Goal: Task Accomplishment & Management: Complete application form

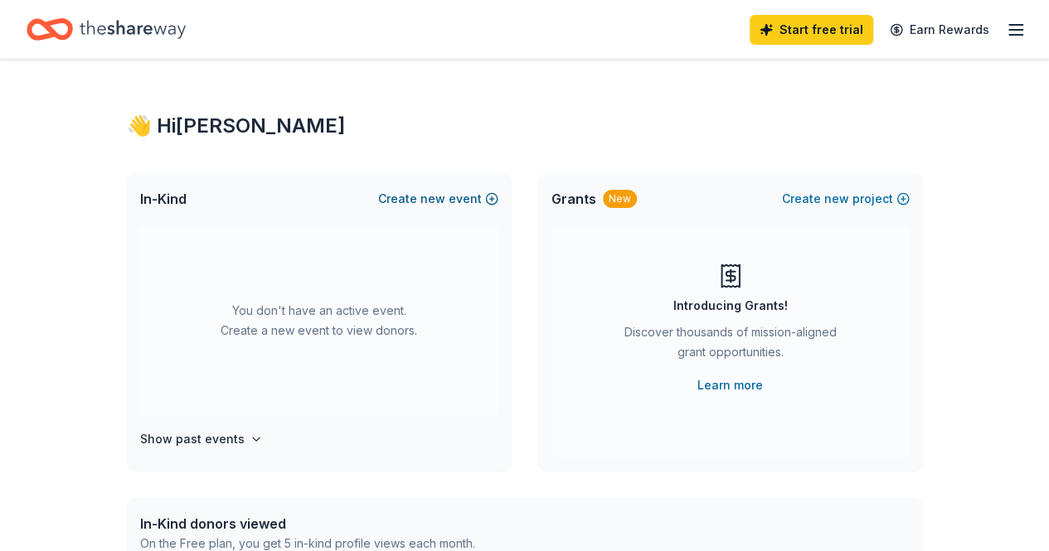
click at [419, 195] on button "Create new event" at bounding box center [438, 199] width 120 height 20
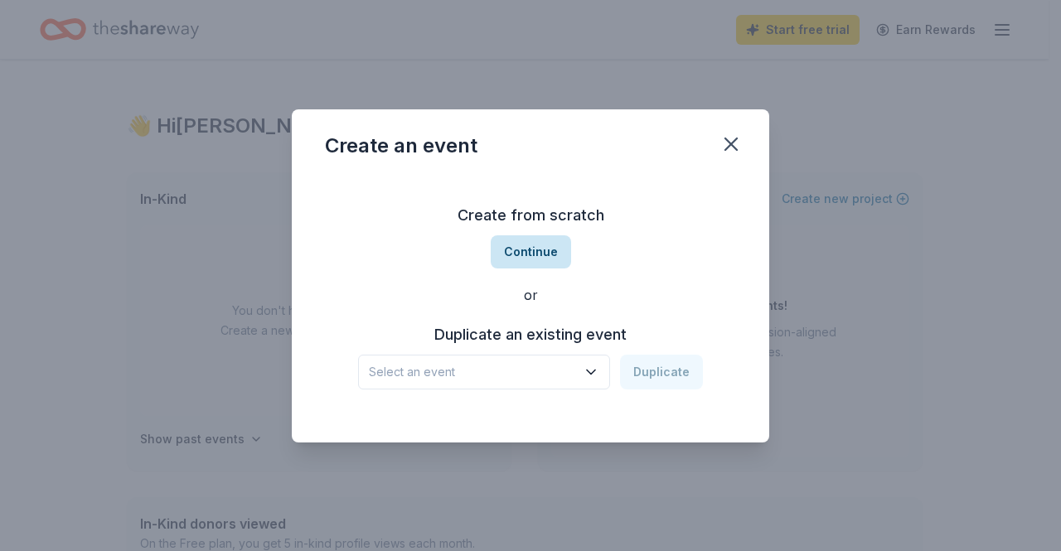
click at [539, 247] on button "Continue" at bounding box center [531, 251] width 80 height 33
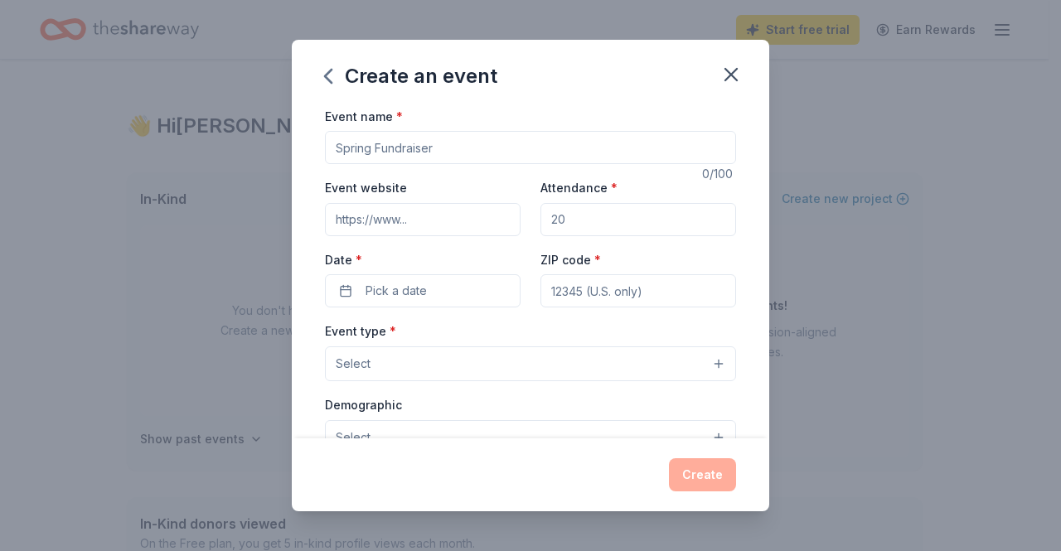
drag, startPoint x: 445, startPoint y: 145, endPoint x: 277, endPoint y: 160, distance: 168.9
click at [277, 160] on div "Create an event Event name * 0 /100 Event website Attendance * Date * Pick a da…" at bounding box center [530, 275] width 1061 height 551
type input "Northwoods Homeschool Prom"
click at [565, 223] on input "Attendance *" at bounding box center [639, 219] width 196 height 33
drag, startPoint x: 564, startPoint y: 216, endPoint x: 540, endPoint y: 216, distance: 24.1
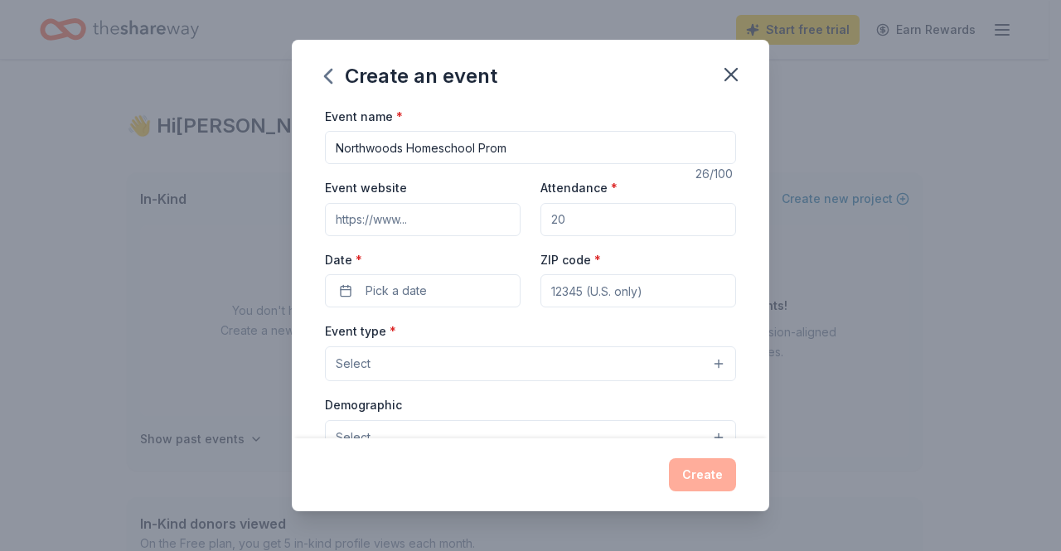
click at [541, 216] on input "Attendance *" at bounding box center [639, 219] width 196 height 33
type input "300"
click at [415, 221] on input "Event website" at bounding box center [423, 219] width 196 height 33
paste input "[URL][DOMAIN_NAME]"
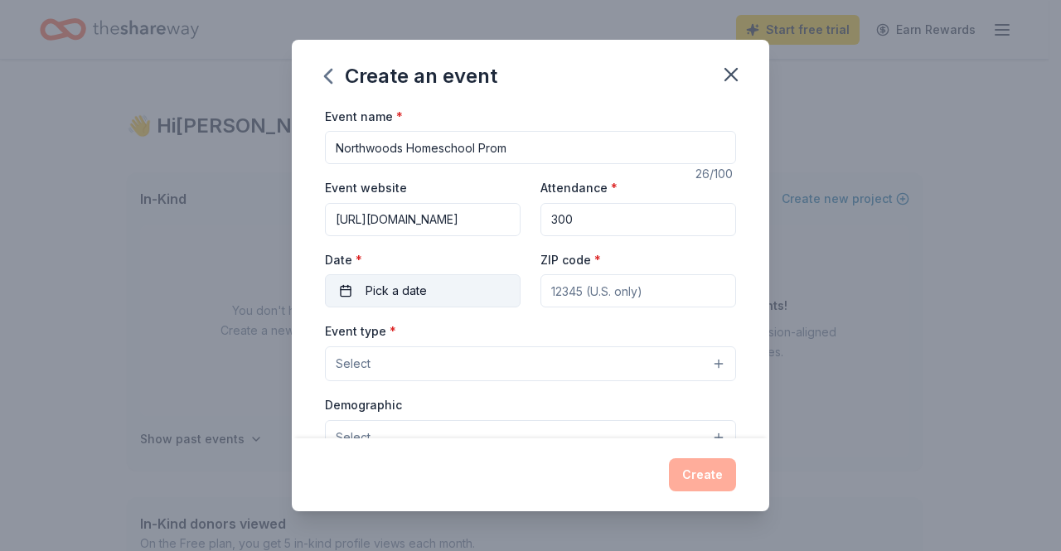
type input "[URL][DOMAIN_NAME]"
click at [486, 291] on button "Pick a date" at bounding box center [423, 290] width 196 height 33
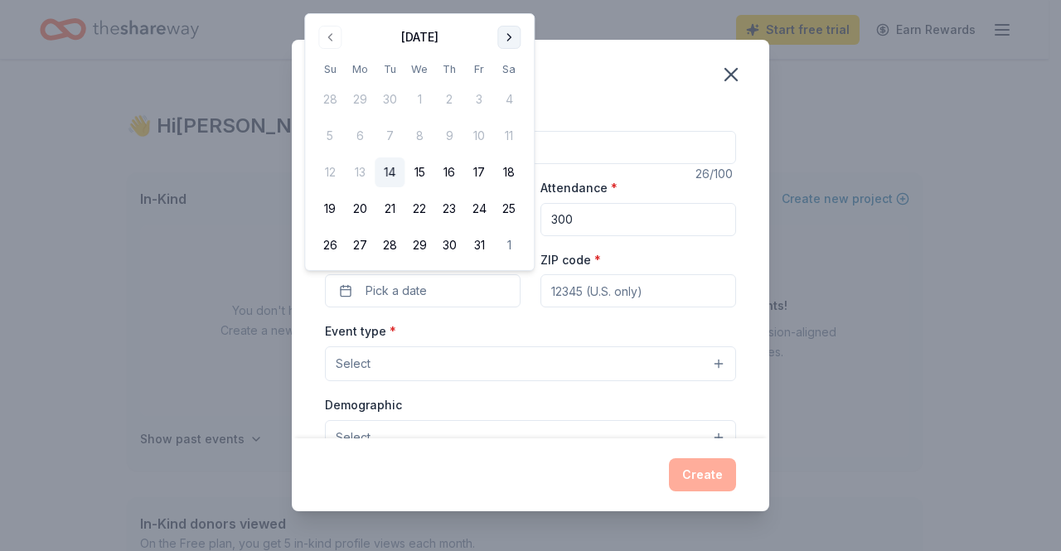
click at [513, 31] on button "Go to next month" at bounding box center [508, 37] width 23 height 23
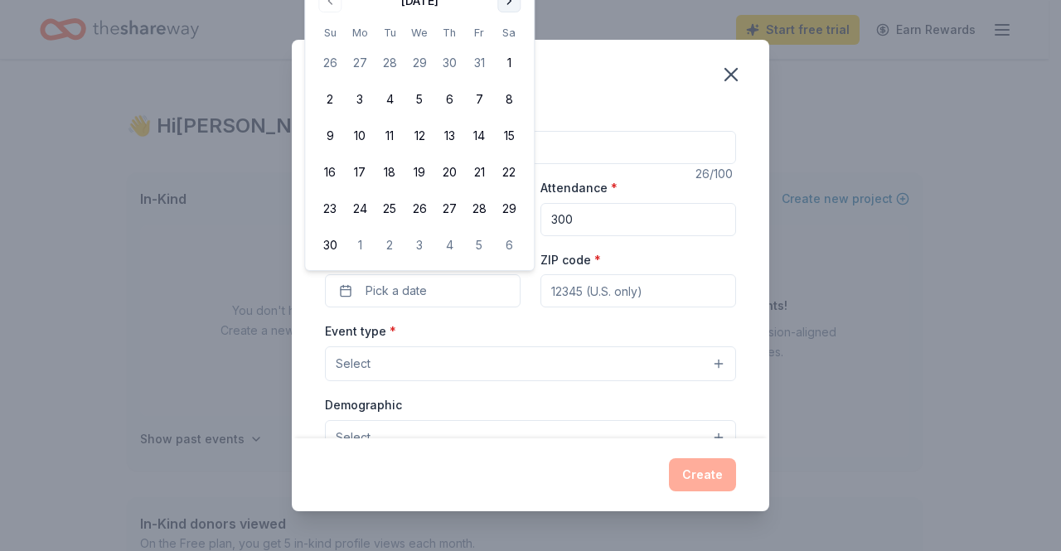
click at [511, 5] on button "Go to next month" at bounding box center [508, 0] width 23 height 23
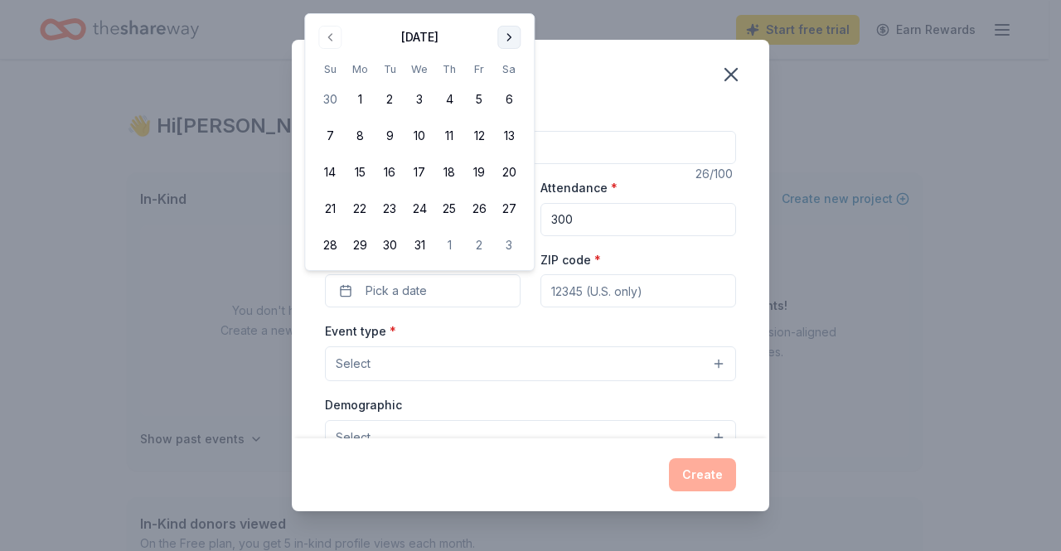
click at [511, 41] on button "Go to next month" at bounding box center [508, 37] width 23 height 23
click at [507, 37] on button "Go to next month" at bounding box center [508, 37] width 23 height 23
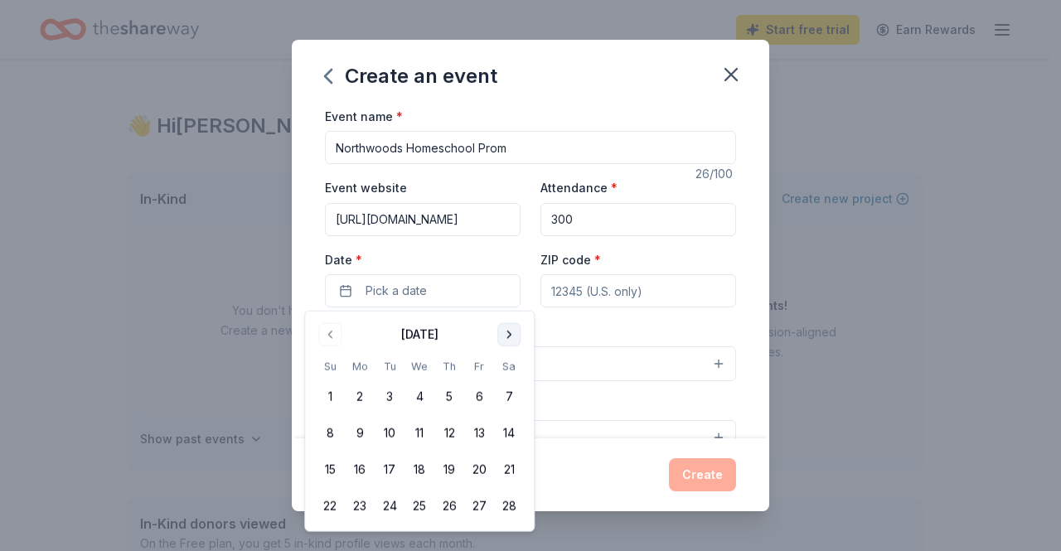
click at [504, 331] on button "Go to next month" at bounding box center [508, 334] width 23 height 23
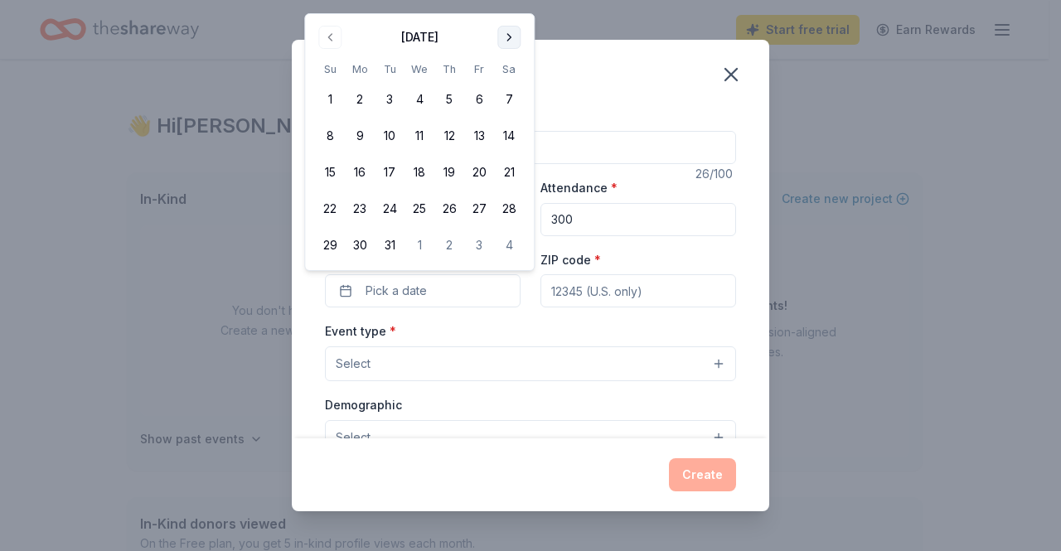
click at [507, 42] on button "Go to next month" at bounding box center [508, 37] width 23 height 23
click at [479, 177] on button "17" at bounding box center [479, 173] width 30 height 30
click at [635, 293] on input "ZIP code *" at bounding box center [639, 290] width 196 height 33
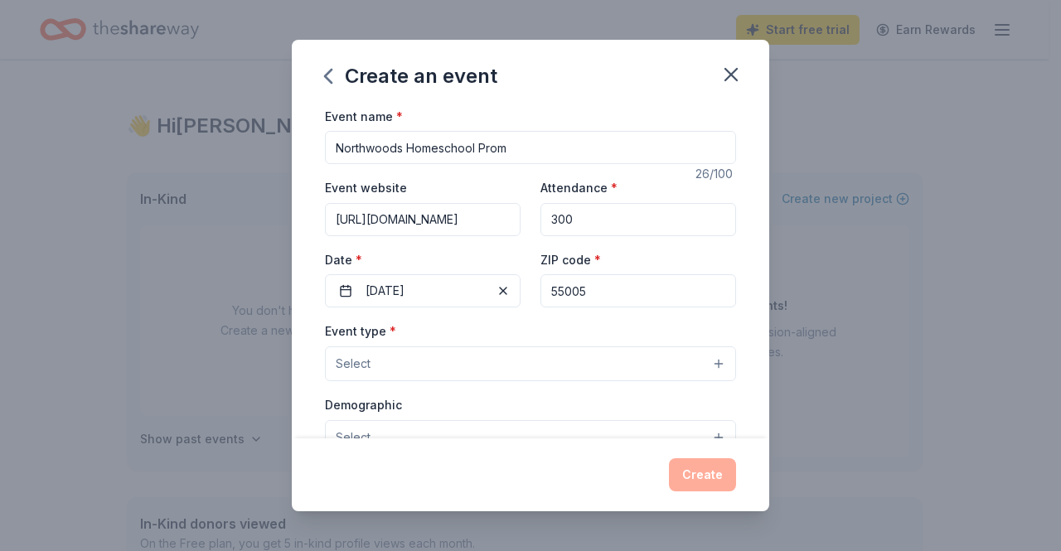
type input "55005"
click at [464, 359] on button "Select" at bounding box center [530, 364] width 411 height 35
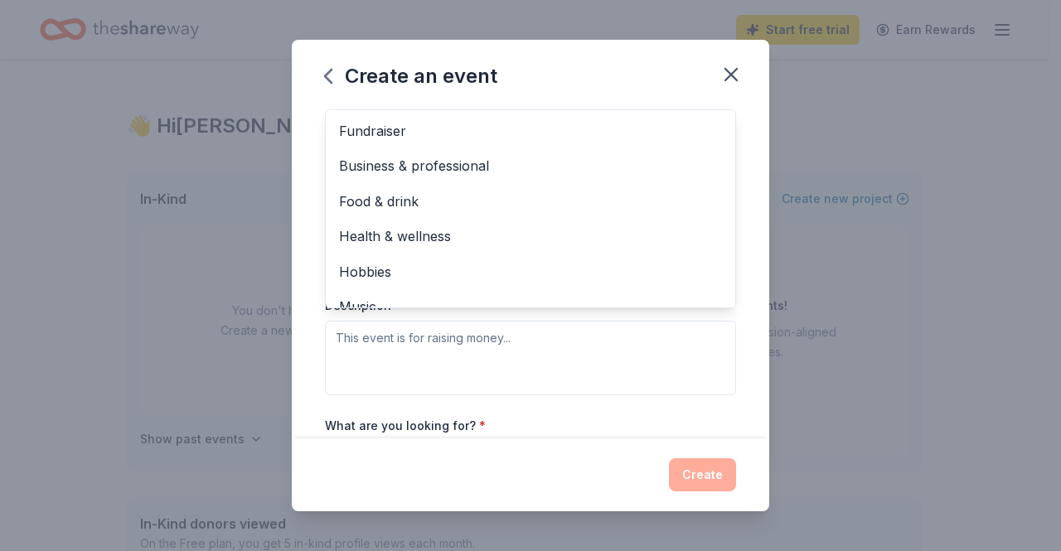
scroll to position [280, 0]
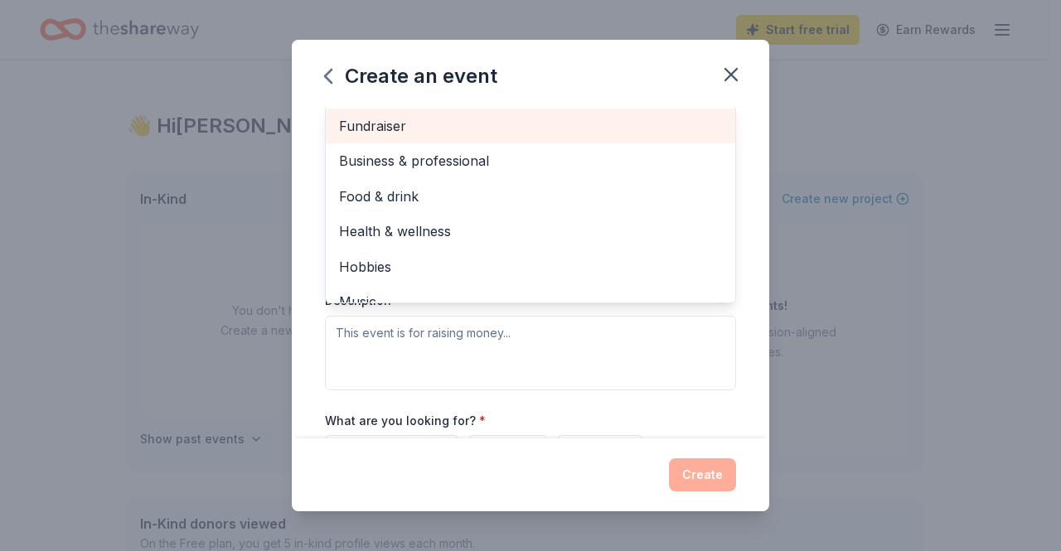
click at [361, 119] on span "Fundraiser" at bounding box center [530, 126] width 383 height 22
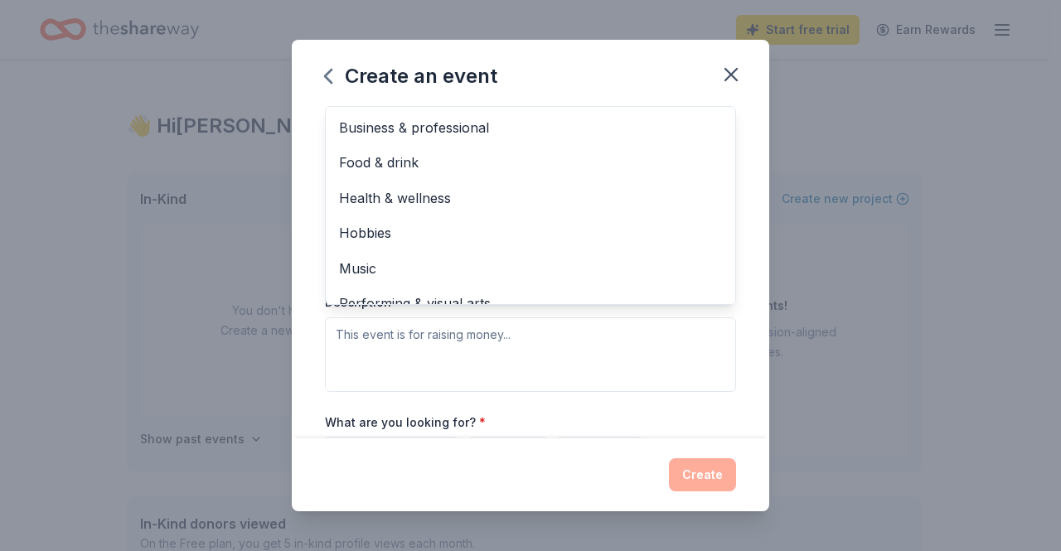
click at [662, 331] on div "Event type * Fundraiser Business & professional Food & drink Health & wellness …" at bounding box center [530, 216] width 411 height 351
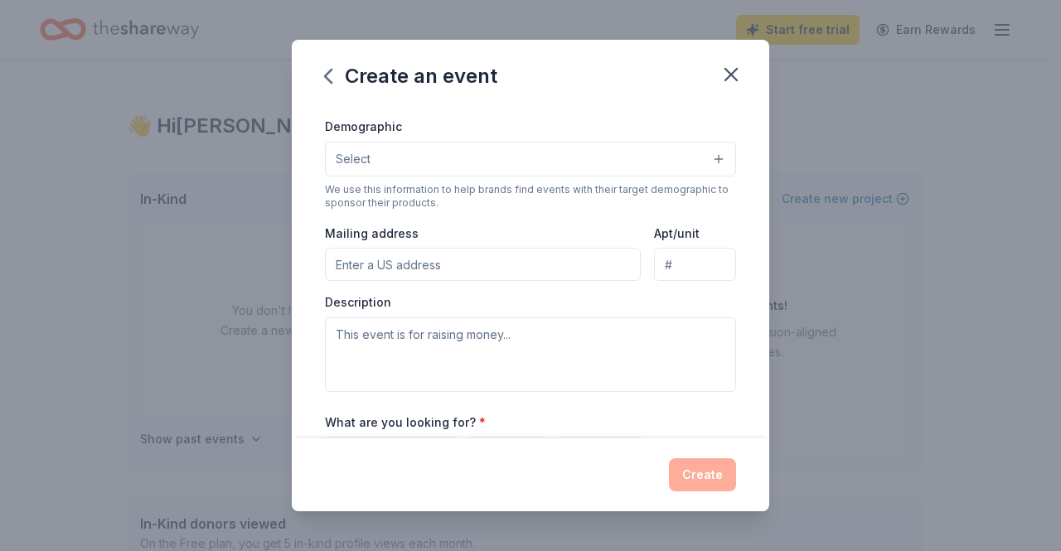
scroll to position [90, 0]
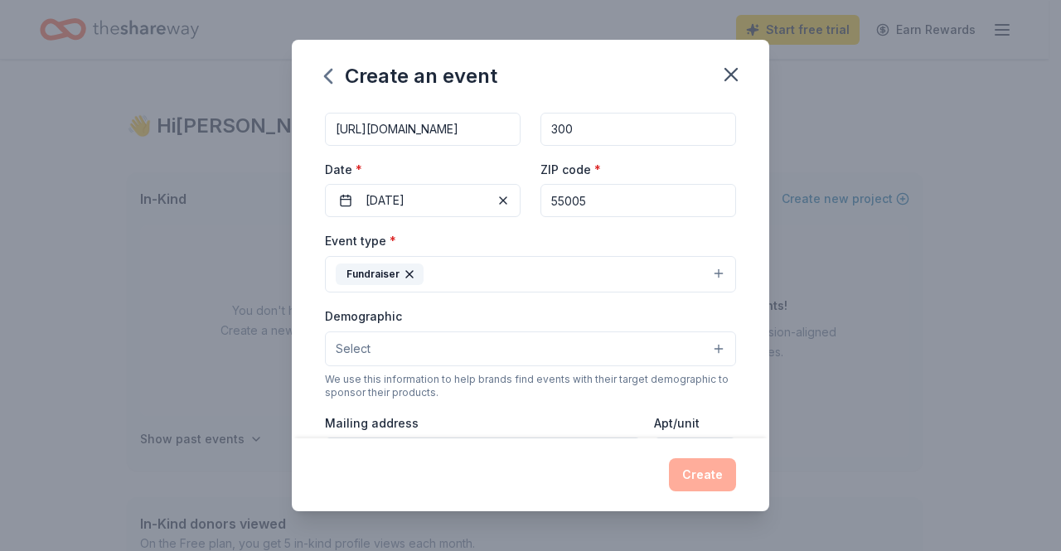
click at [701, 344] on button "Select" at bounding box center [530, 349] width 411 height 35
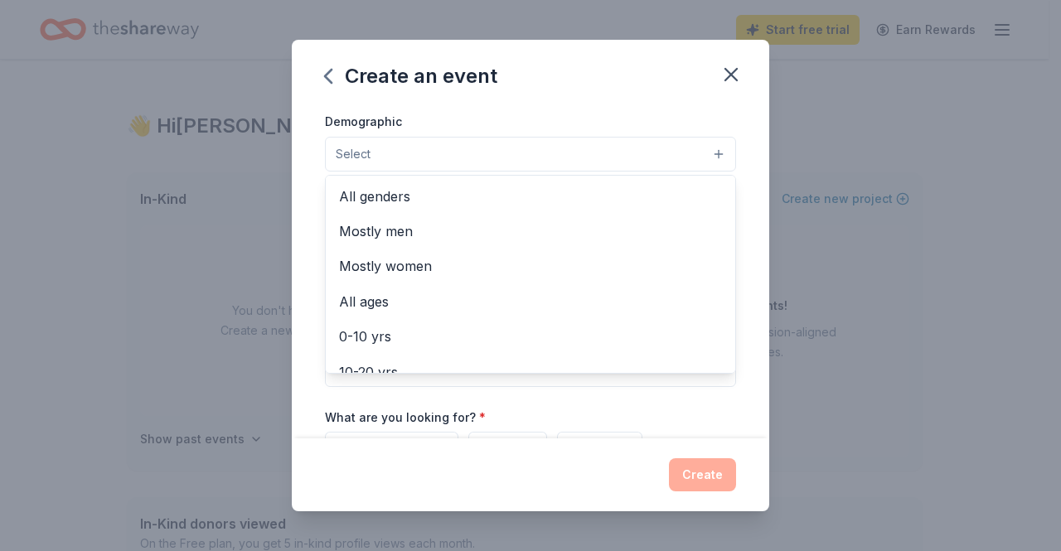
scroll to position [292, 0]
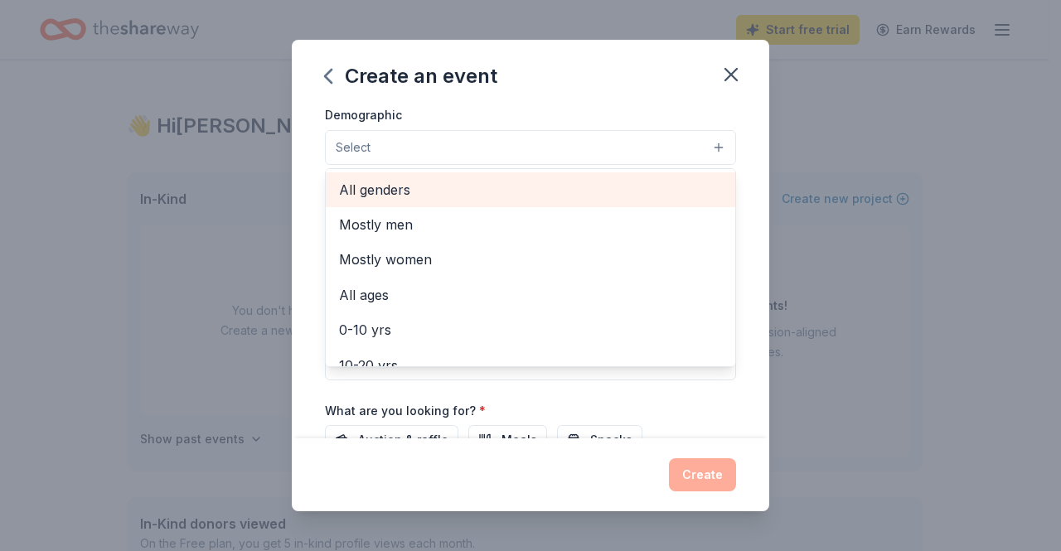
click at [387, 182] on span "All genders" at bounding box center [530, 190] width 383 height 22
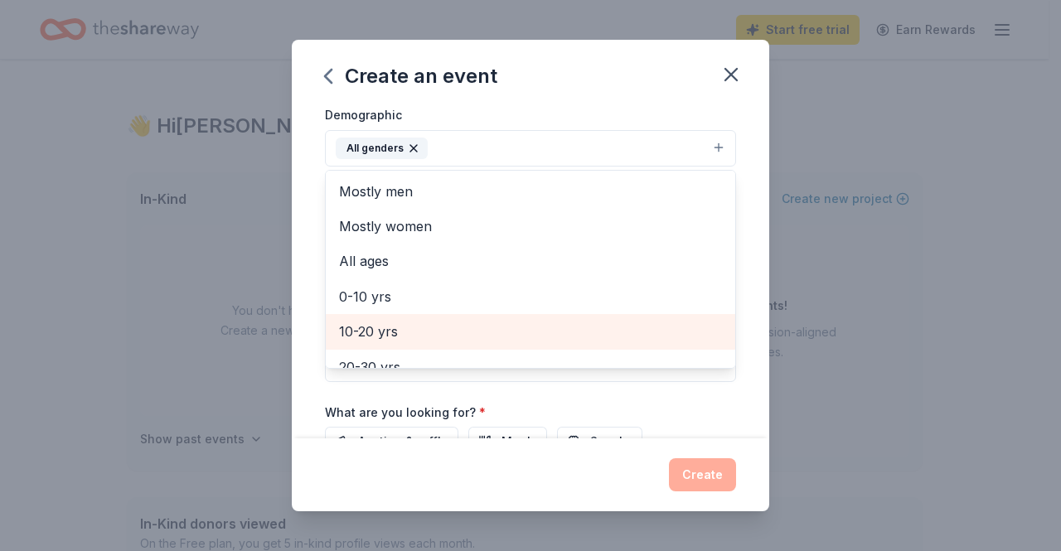
click at [390, 321] on span "10-20 yrs" at bounding box center [530, 332] width 383 height 22
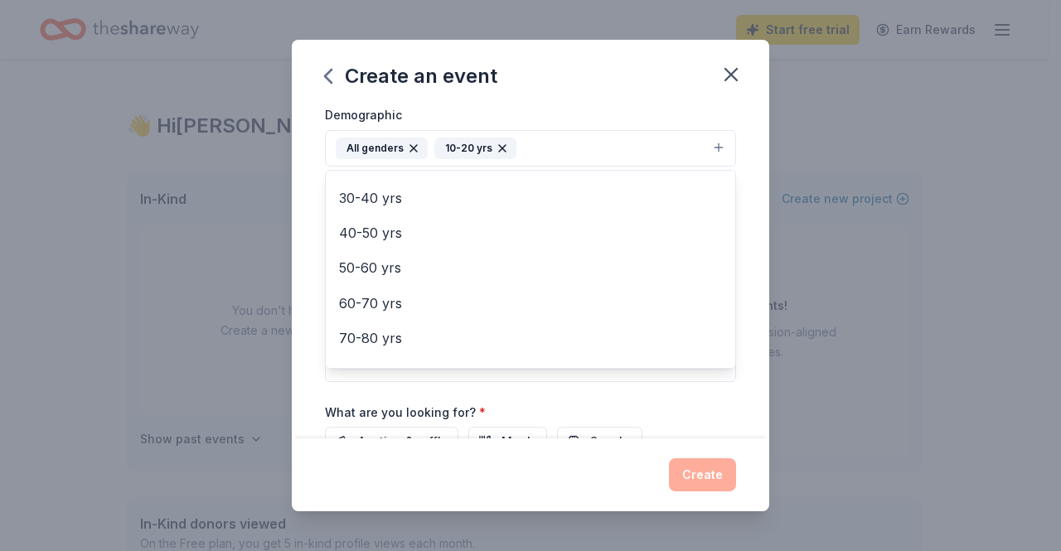
scroll to position [196, 0]
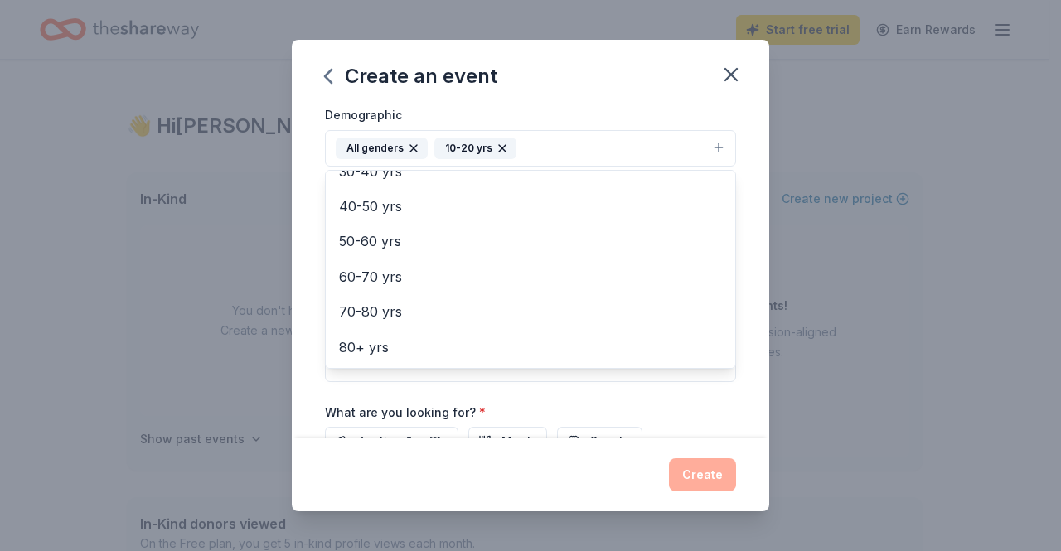
click at [754, 288] on div "Event name * Northwoods Homeschool Prom 26 /100 Event website [URL][DOMAIN_NAME…" at bounding box center [531, 272] width 478 height 333
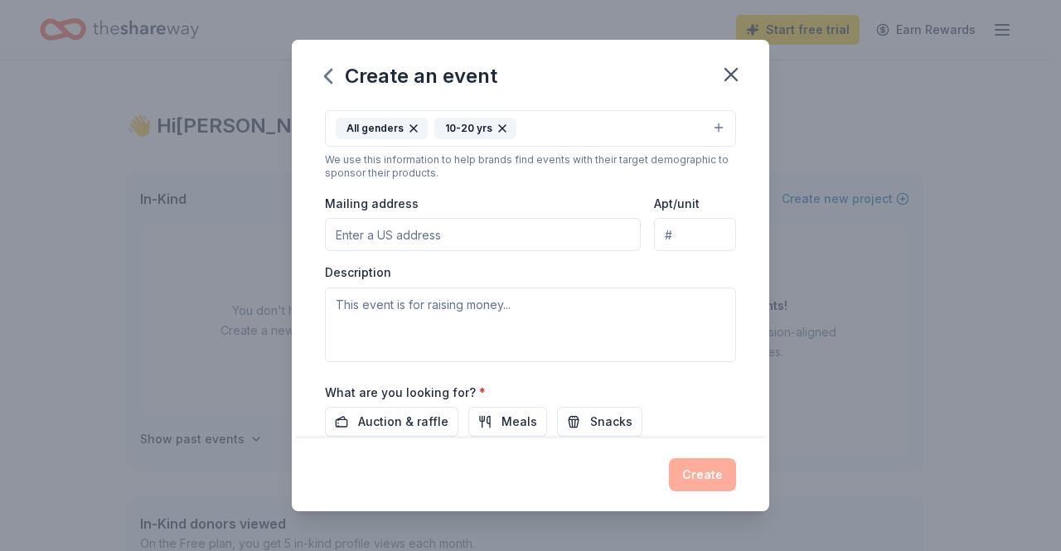
scroll to position [313, 0]
click at [489, 225] on input "Mailing address" at bounding box center [483, 232] width 316 height 33
type input "[STREET_ADDRESS]"
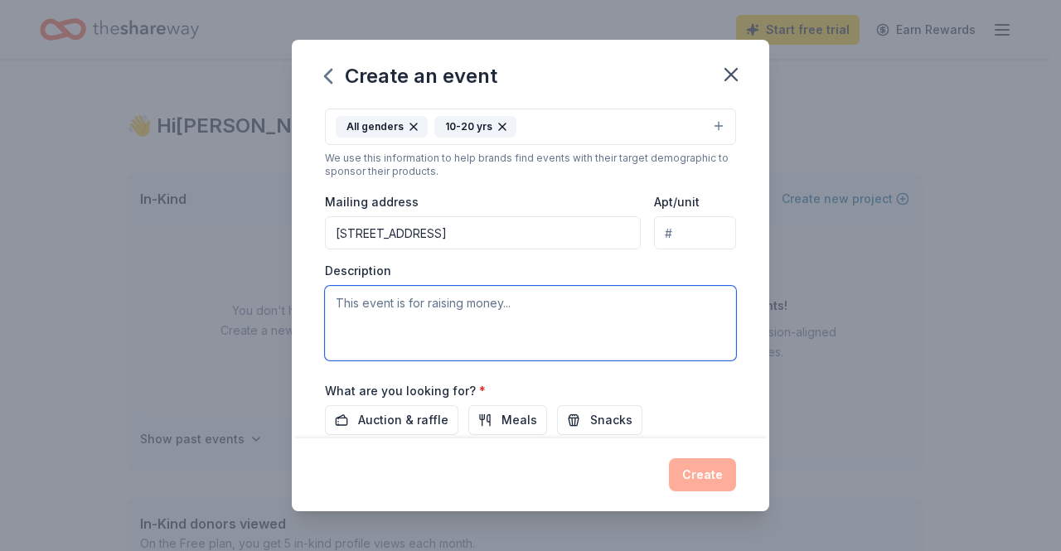
click at [496, 316] on textarea at bounding box center [530, 323] width 411 height 75
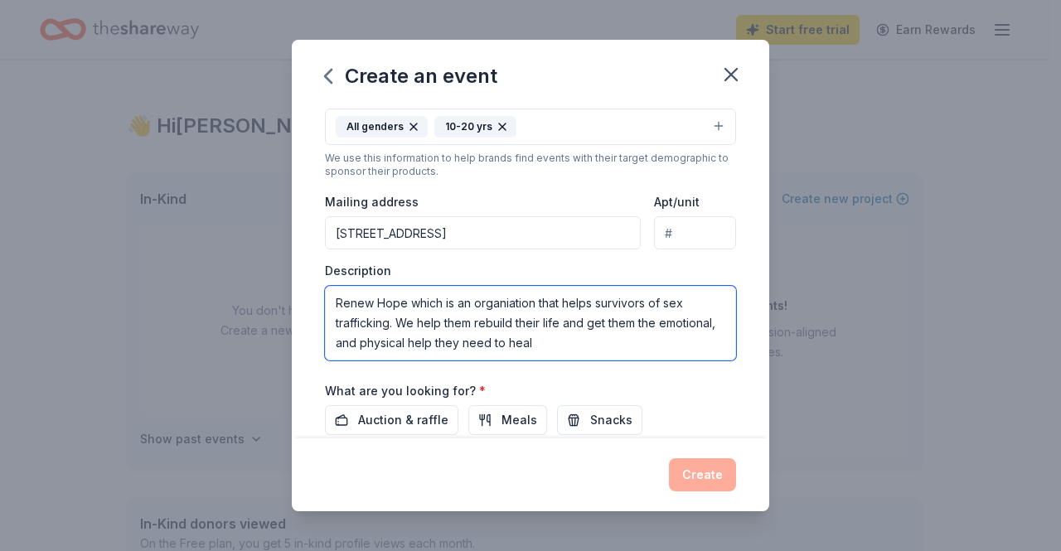
type textarea "Renew Hope which is an organiation that helps survivors of sex trafficking. We …"
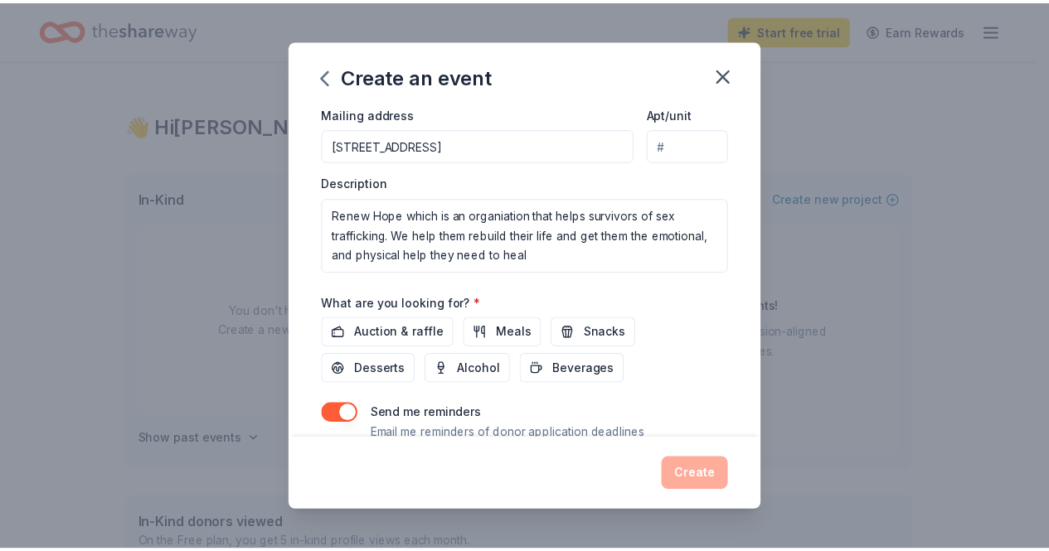
scroll to position [458, 0]
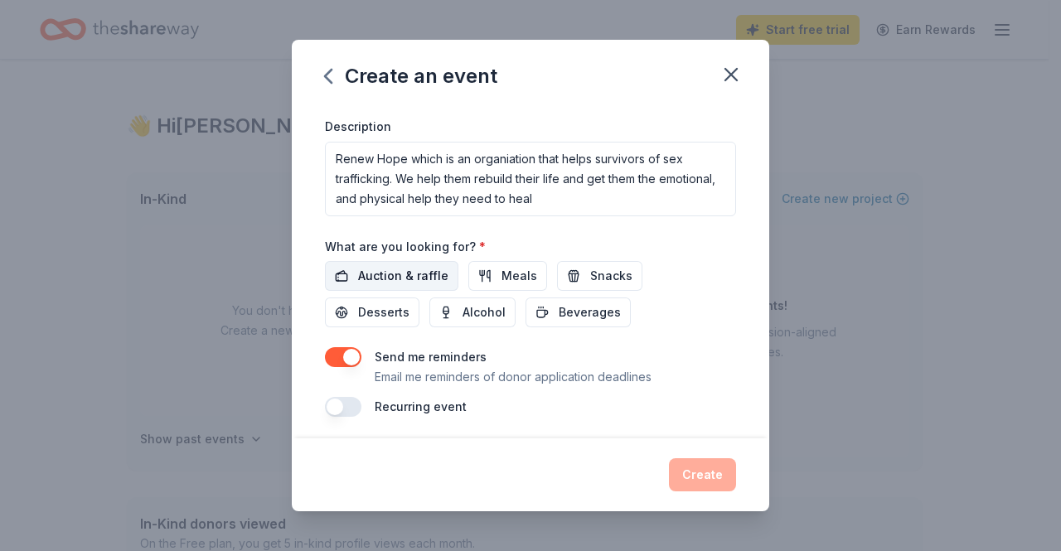
click at [379, 273] on span "Auction & raffle" at bounding box center [403, 276] width 90 height 20
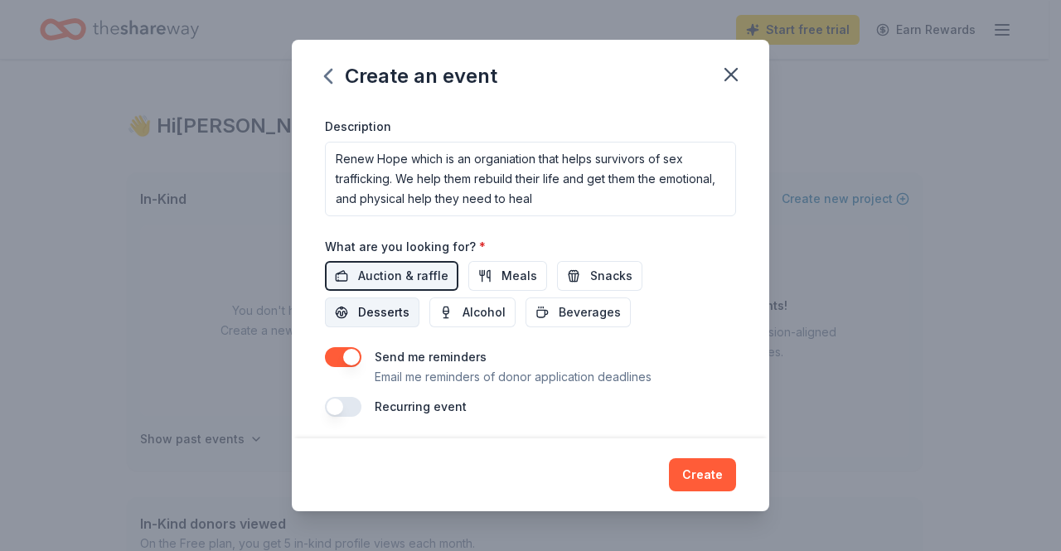
click at [380, 313] on span "Desserts" at bounding box center [383, 313] width 51 height 20
click at [608, 270] on span "Snacks" at bounding box center [611, 276] width 42 height 20
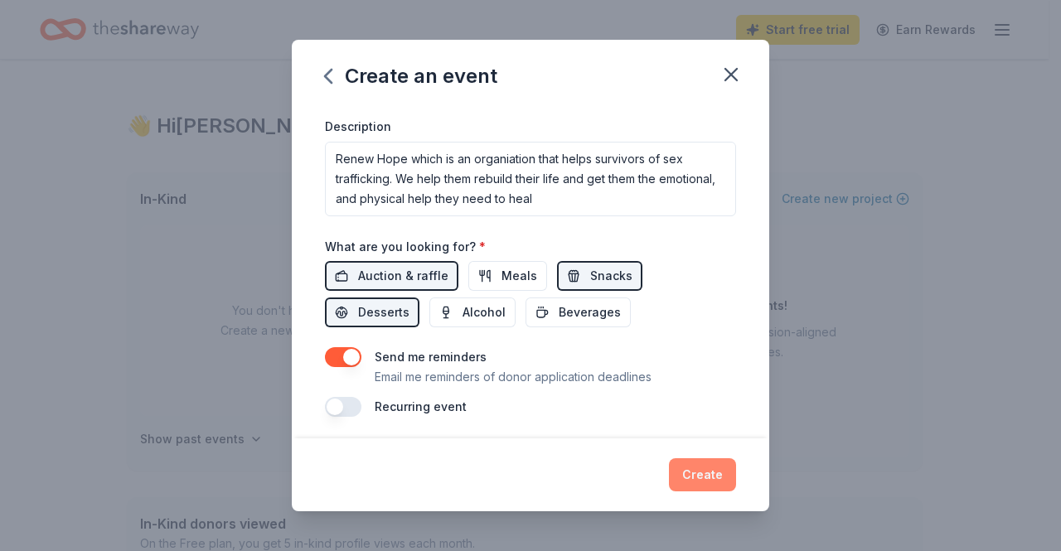
click at [693, 477] on button "Create" at bounding box center [702, 474] width 67 height 33
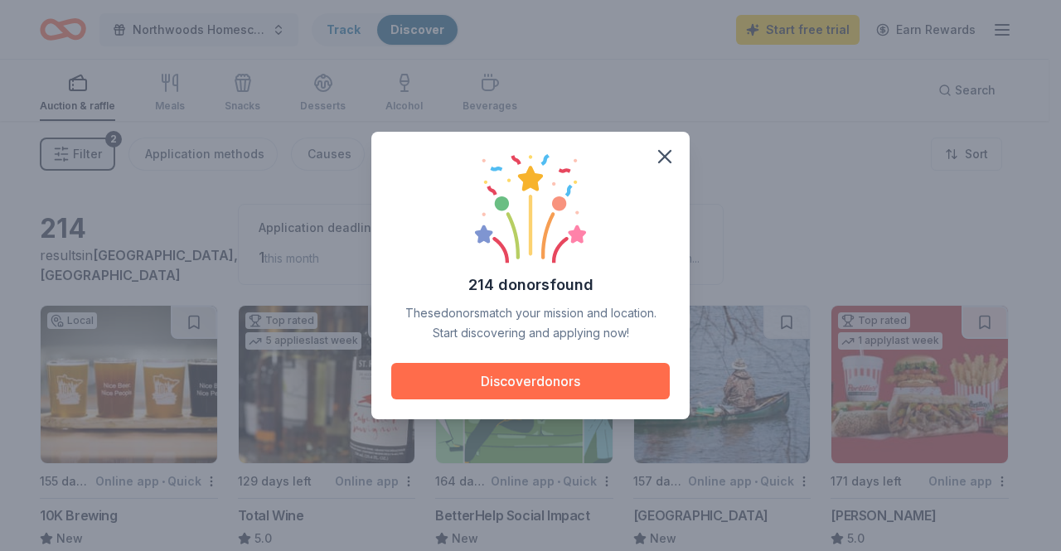
click at [507, 383] on button "Discover donors" at bounding box center [530, 381] width 279 height 36
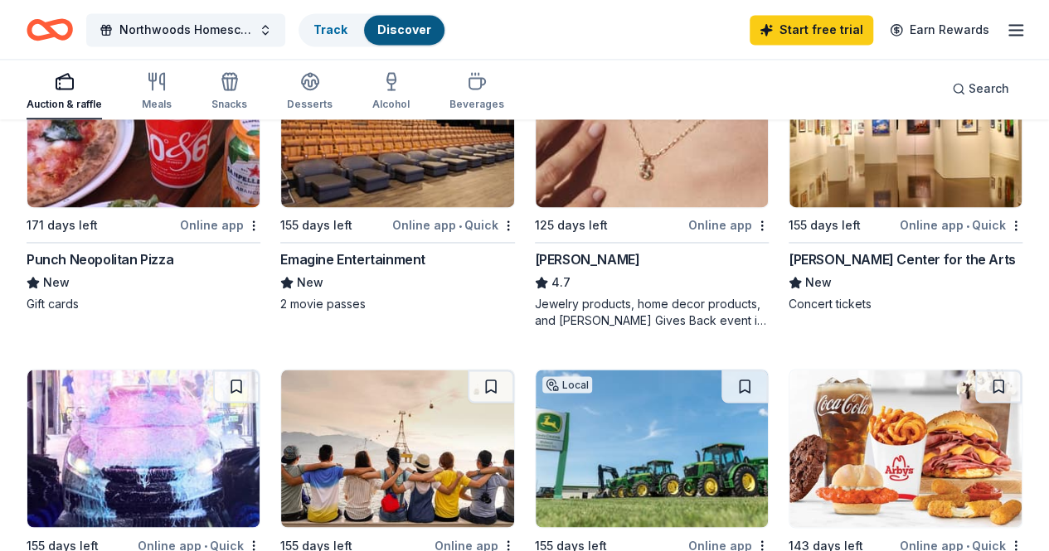
scroll to position [1545, 0]
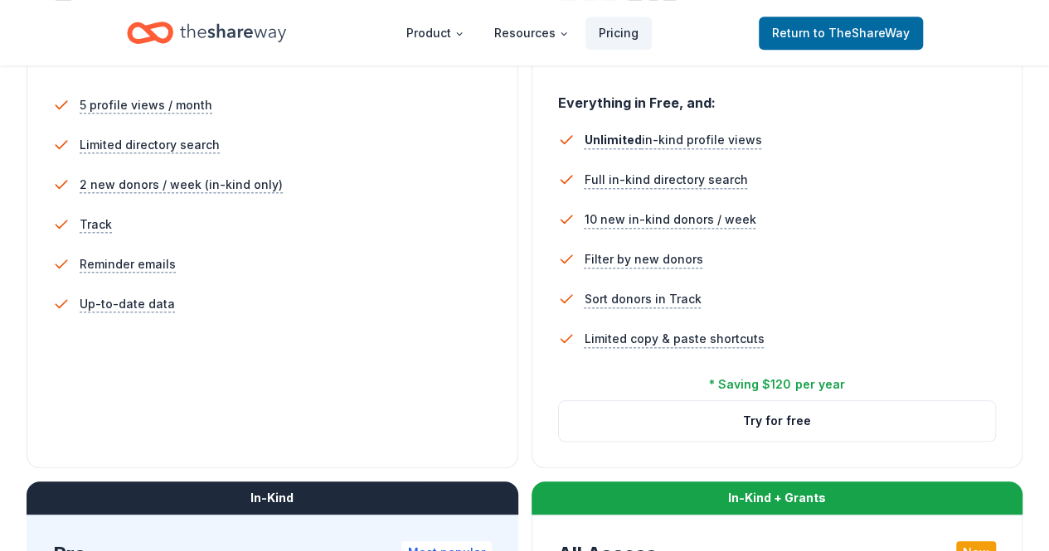
scroll to position [472, 0]
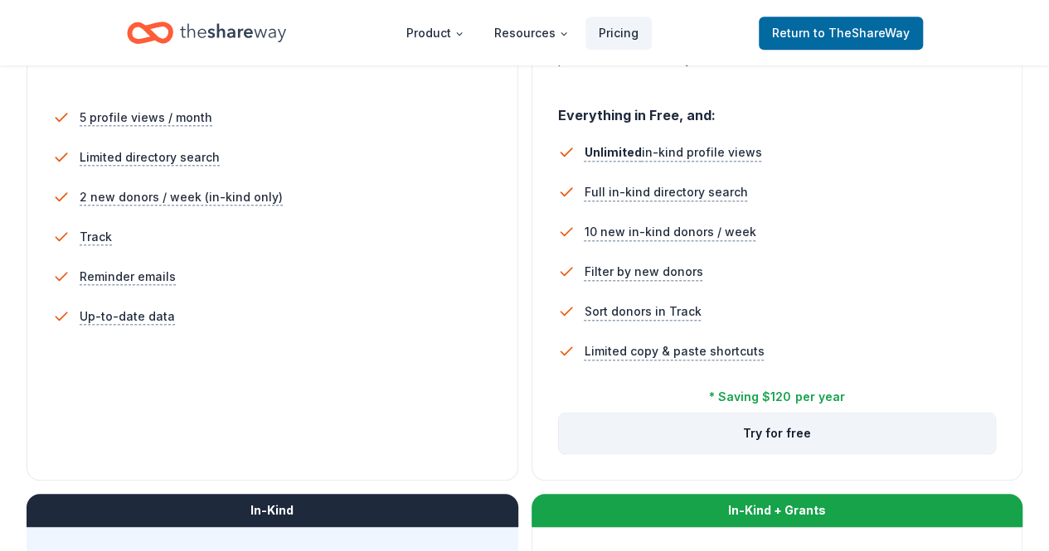
click at [559, 453] on button "Try for free" at bounding box center [777, 434] width 437 height 40
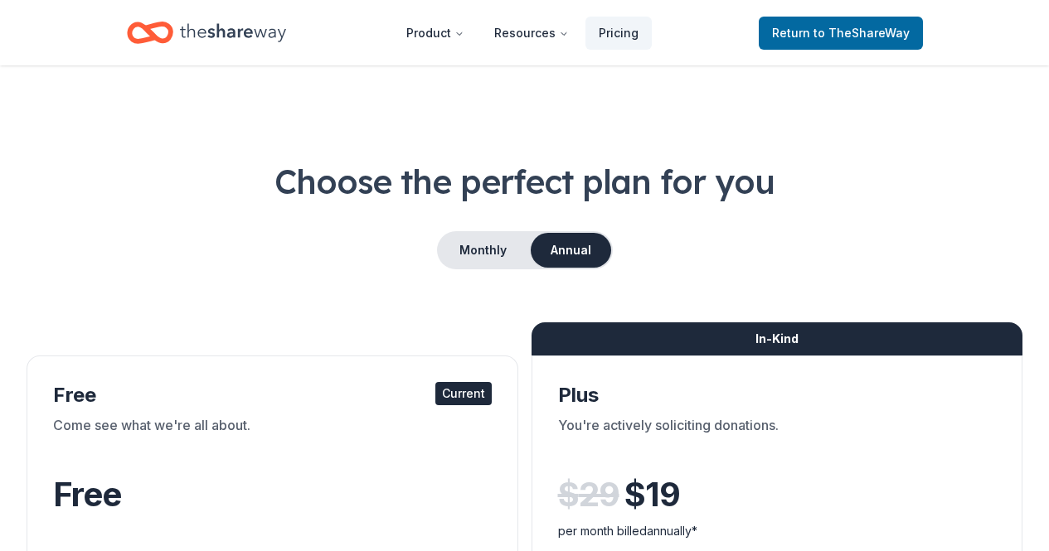
scroll to position [472, 0]
